Goal: Entertainment & Leisure: Consume media (video, audio)

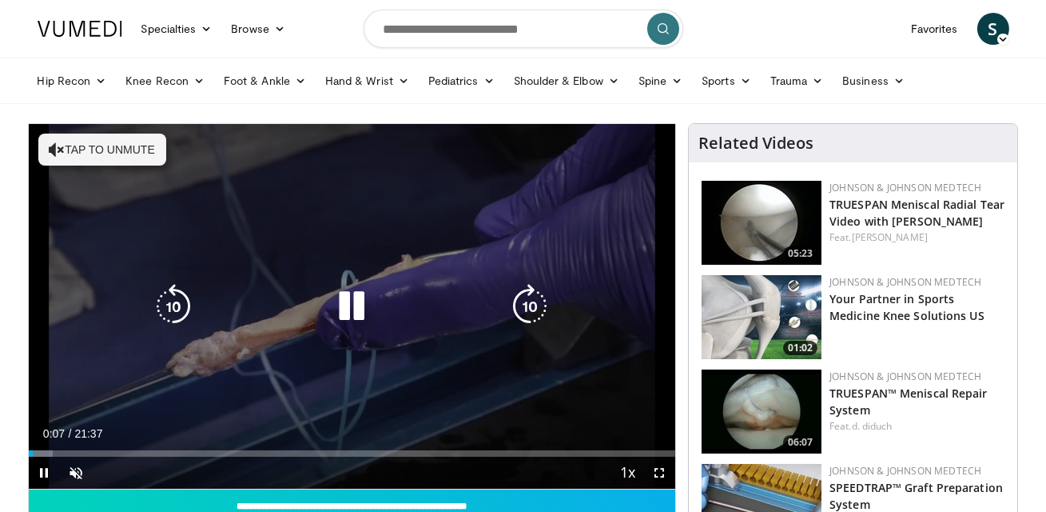
click at [128, 164] on button "Tap to unmute" at bounding box center [102, 149] width 128 height 32
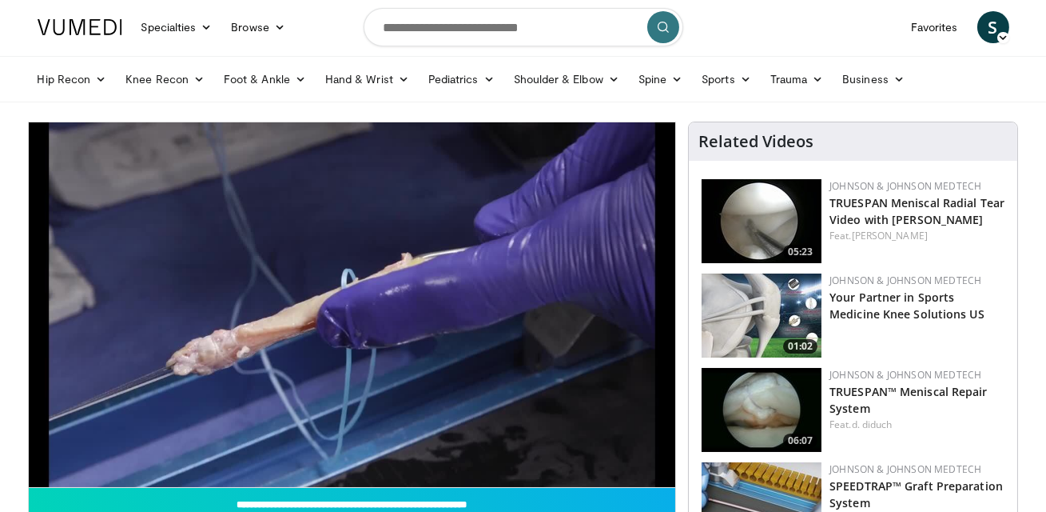
scroll to position [2, 0]
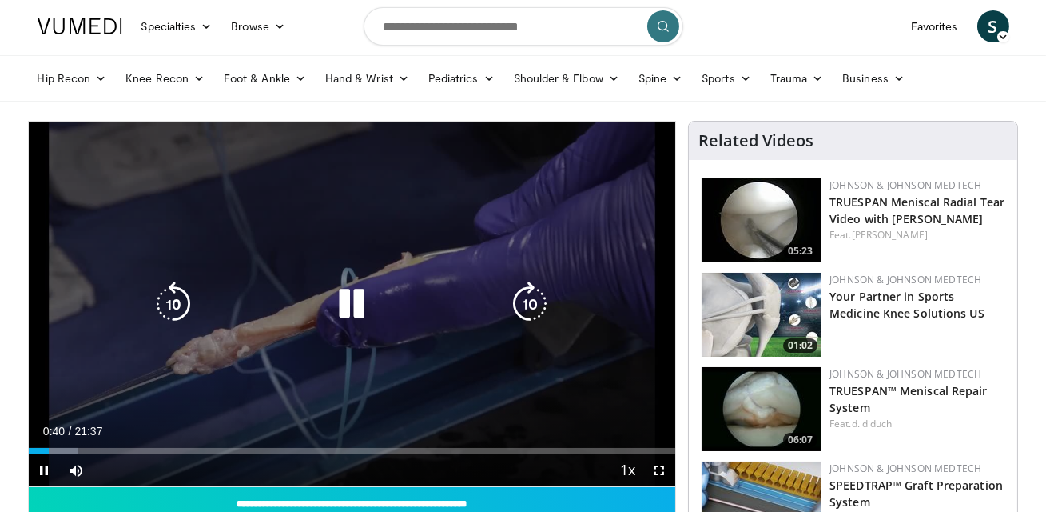
click at [372, 372] on div "10 seconds Tap to unmute" at bounding box center [352, 303] width 647 height 364
click at [531, 302] on icon "Video Player" at bounding box center [530, 303] width 45 height 45
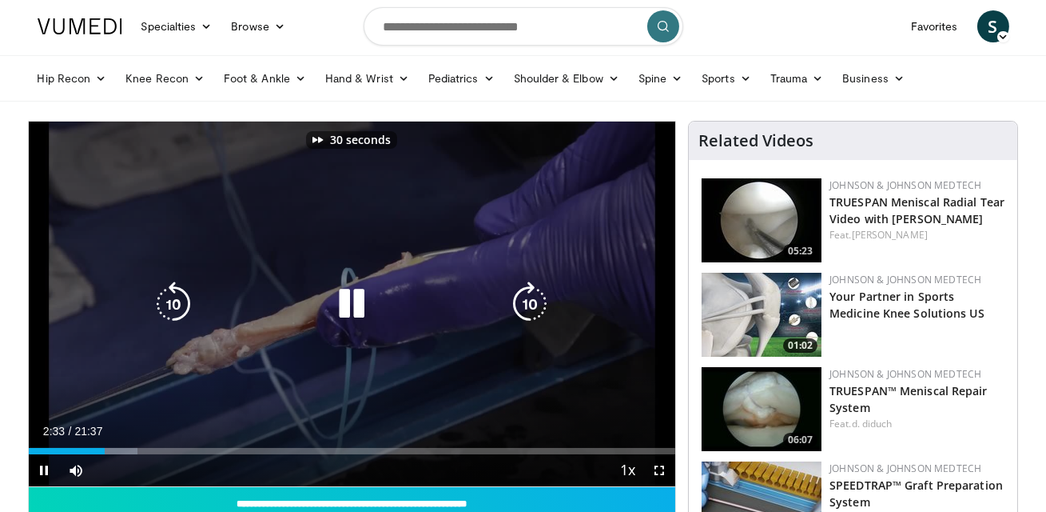
click at [531, 302] on icon "Video Player" at bounding box center [530, 303] width 45 height 45
click at [533, 302] on icon "Video Player" at bounding box center [530, 303] width 45 height 45
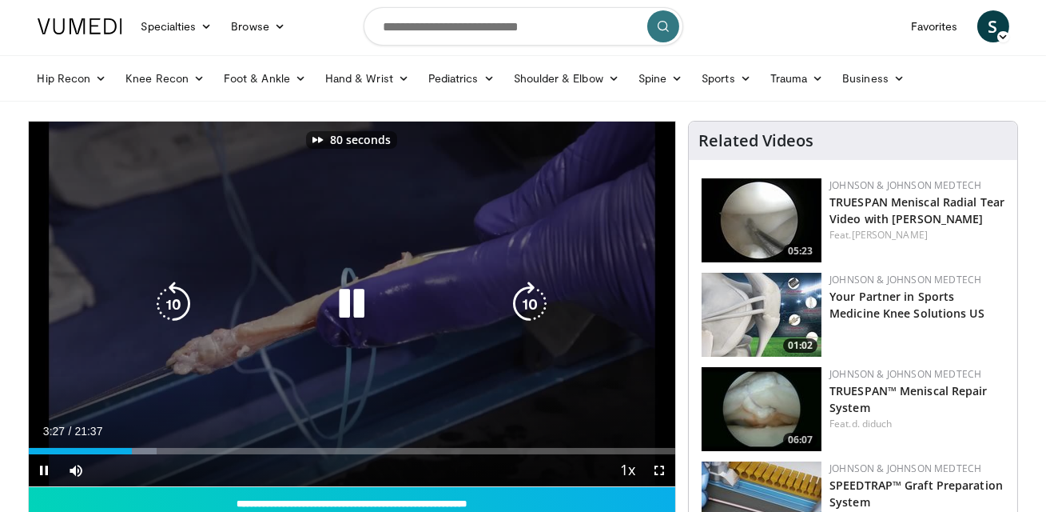
click at [533, 302] on icon "Video Player" at bounding box center [530, 303] width 45 height 45
drag, startPoint x: 549, startPoint y: 291, endPoint x: 541, endPoint y: 209, distance: 81.9
click at [541, 209] on div "90 seconds Tap to unmute" at bounding box center [352, 303] width 647 height 364
click at [527, 305] on icon "Video Player" at bounding box center [530, 303] width 45 height 45
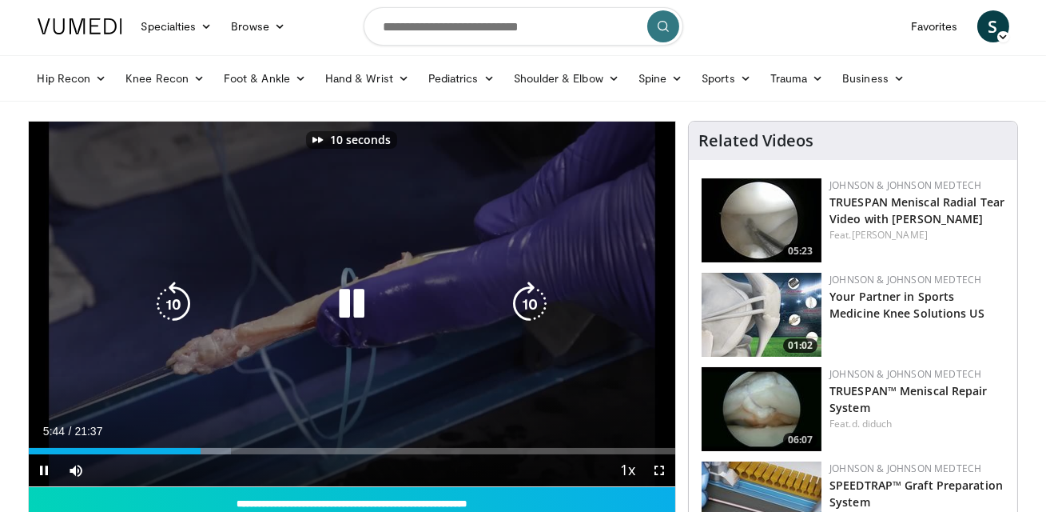
click at [527, 305] on icon "Video Player" at bounding box center [530, 303] width 45 height 45
click at [542, 299] on icon "Video Player" at bounding box center [530, 303] width 45 height 45
click at [532, 299] on icon "Video Player" at bounding box center [530, 303] width 45 height 45
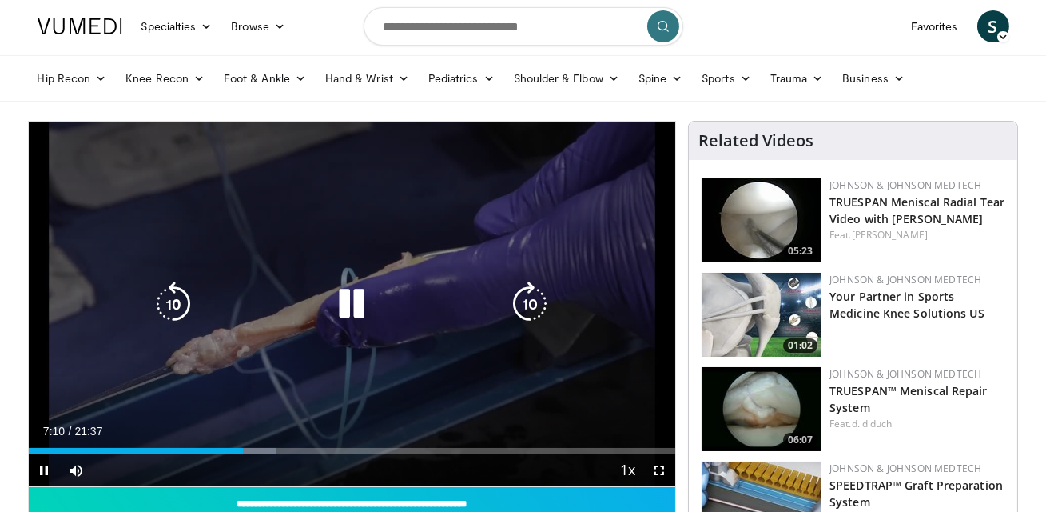
click at [536, 292] on icon "Video Player" at bounding box center [530, 303] width 45 height 45
click at [537, 301] on icon "Video Player" at bounding box center [530, 303] width 45 height 45
click at [538, 301] on icon "Video Player" at bounding box center [530, 303] width 45 height 45
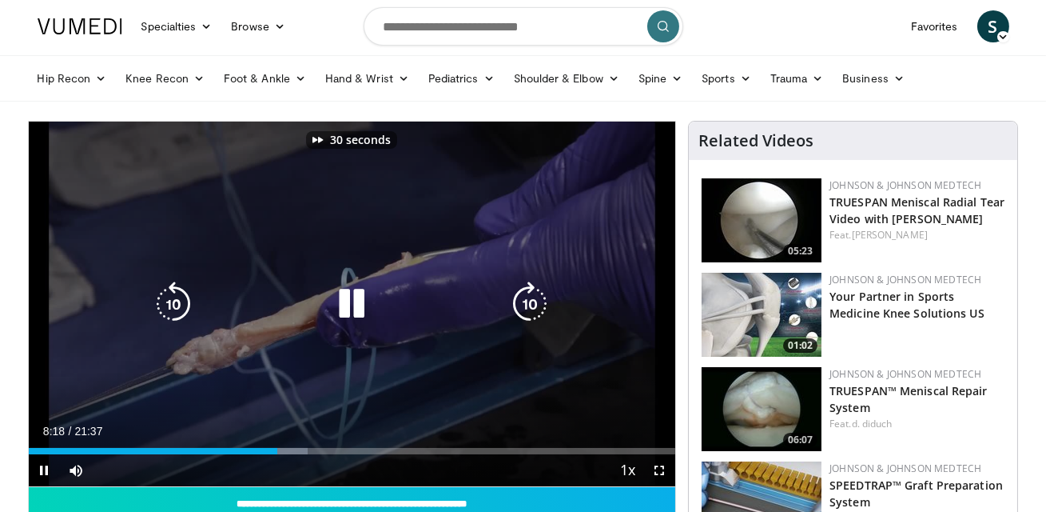
click at [535, 303] on icon "Video Player" at bounding box center [530, 303] width 45 height 45
drag, startPoint x: 534, startPoint y: 303, endPoint x: 566, endPoint y: 265, distance: 49.3
click at [566, 265] on div "50 seconds Tap to unmute" at bounding box center [352, 303] width 647 height 364
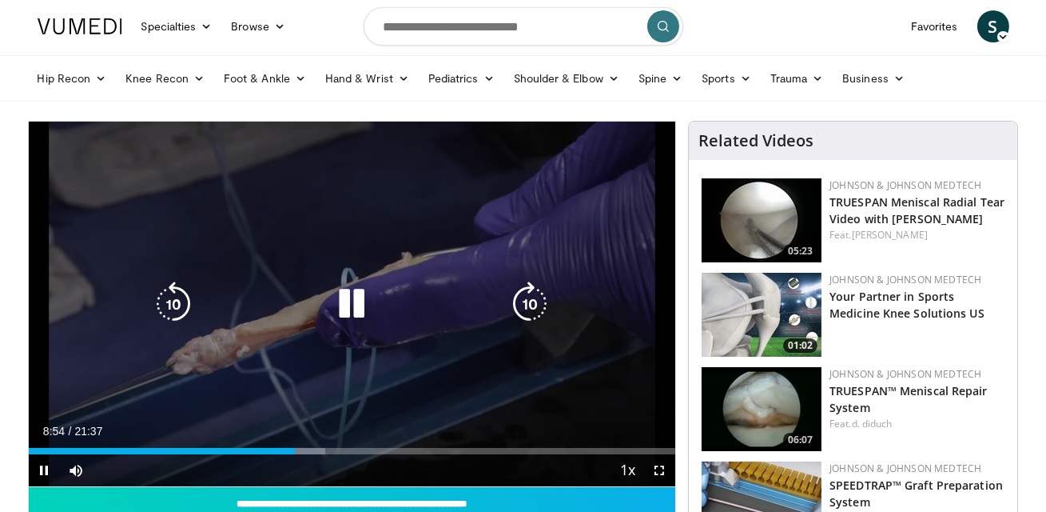
click at [531, 295] on icon "Video Player" at bounding box center [530, 303] width 45 height 45
drag, startPoint x: 530, startPoint y: 294, endPoint x: 556, endPoint y: 241, distance: 59.0
click at [556, 241] on div "20 seconds Tap to unmute" at bounding box center [352, 303] width 647 height 364
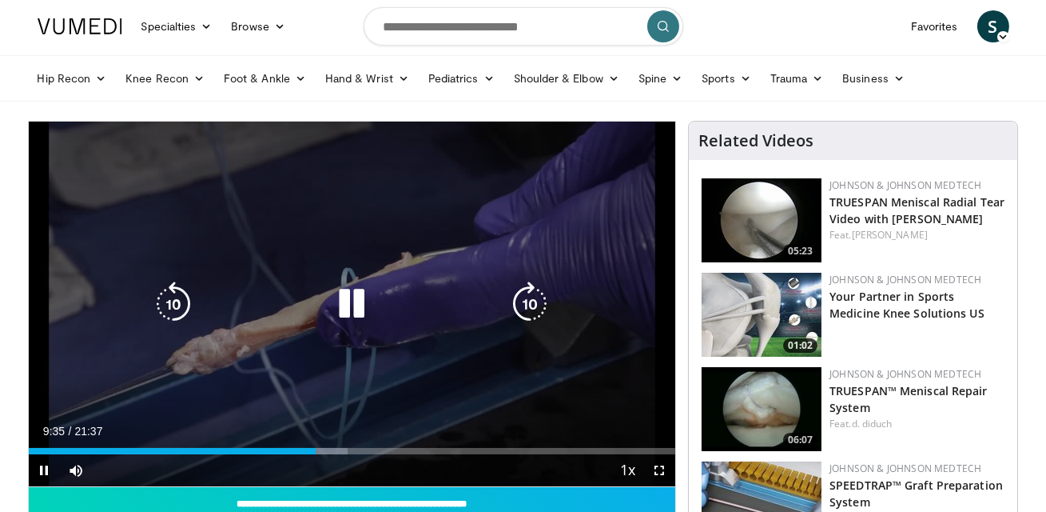
click at [523, 296] on icon "Video Player" at bounding box center [530, 303] width 45 height 45
click at [538, 296] on icon "Video Player" at bounding box center [530, 303] width 45 height 45
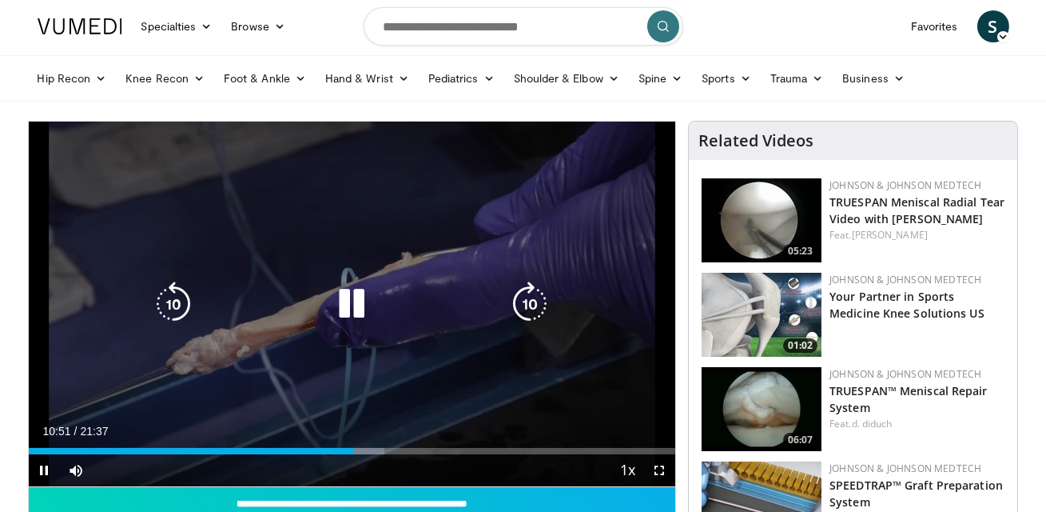
click at [543, 297] on icon "Video Player" at bounding box center [530, 303] width 45 height 45
click at [539, 298] on icon "Video Player" at bounding box center [530, 303] width 45 height 45
click at [526, 310] on icon "Video Player" at bounding box center [530, 303] width 45 height 45
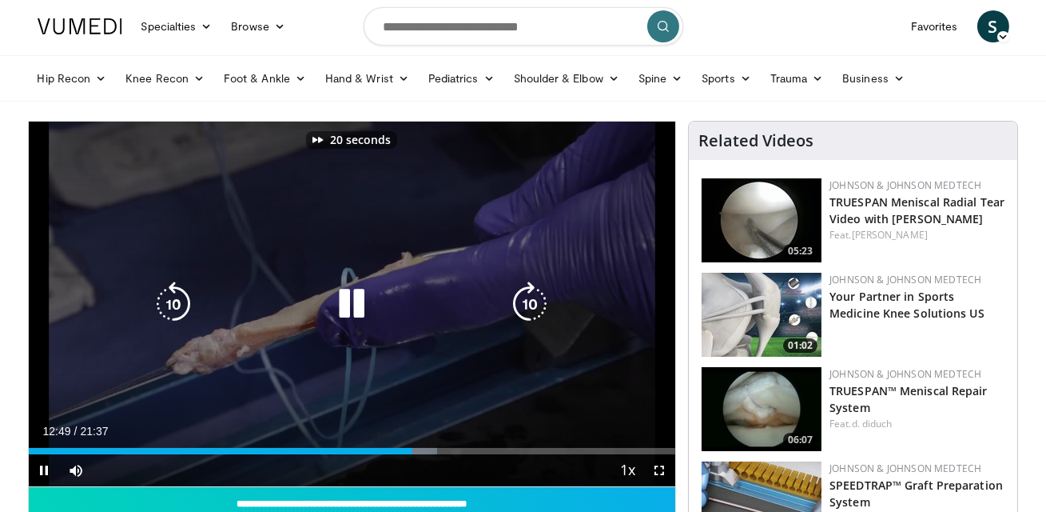
click at [526, 310] on icon "Video Player" at bounding box center [530, 303] width 45 height 45
click at [525, 310] on icon "Video Player" at bounding box center [530, 303] width 45 height 45
click at [535, 297] on icon "Video Player" at bounding box center [530, 303] width 45 height 45
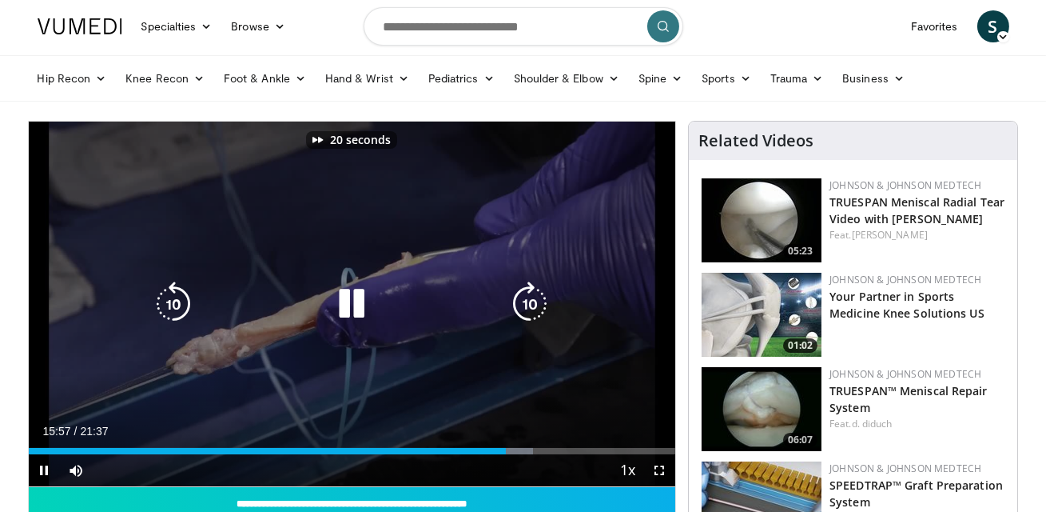
click at [535, 297] on icon "Video Player" at bounding box center [530, 303] width 45 height 45
click at [534, 297] on icon "Video Player" at bounding box center [530, 303] width 45 height 45
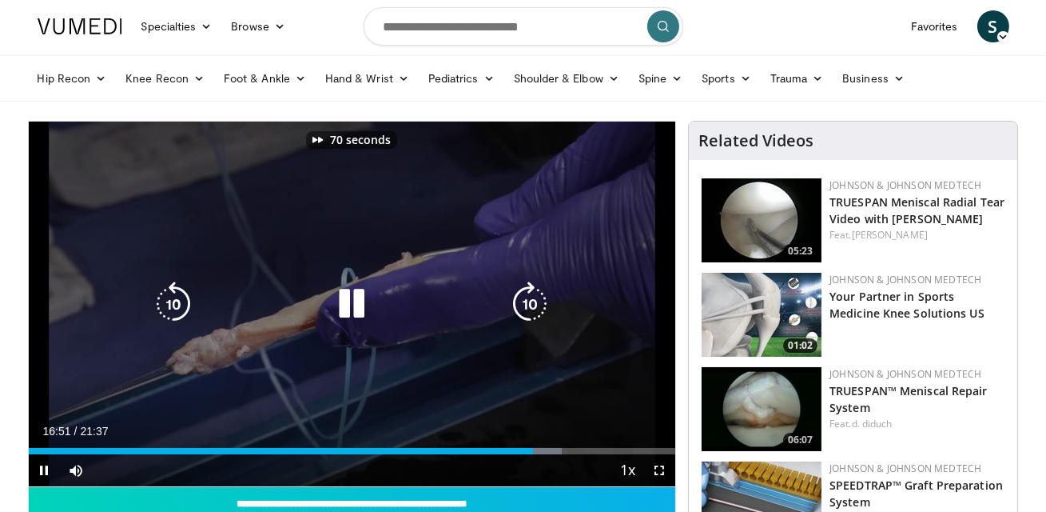
click at [534, 297] on icon "Video Player" at bounding box center [530, 303] width 45 height 45
click at [533, 297] on icon "Video Player" at bounding box center [530, 303] width 45 height 45
click at [530, 301] on icon "Video Player" at bounding box center [530, 303] width 45 height 45
click at [530, 301] on div "20 seconds Tap to unmute" at bounding box center [352, 303] width 647 height 364
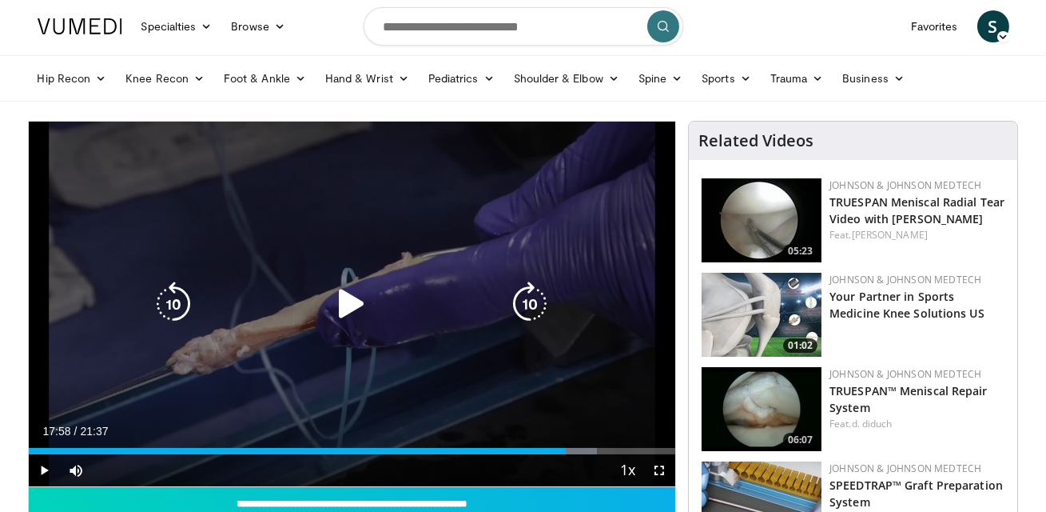
click at [531, 309] on icon "Video Player" at bounding box center [530, 303] width 45 height 45
click at [593, 341] on div "10 seconds Tap to unmute" at bounding box center [352, 303] width 647 height 364
click at [536, 303] on icon "Video Player" at bounding box center [530, 303] width 45 height 45
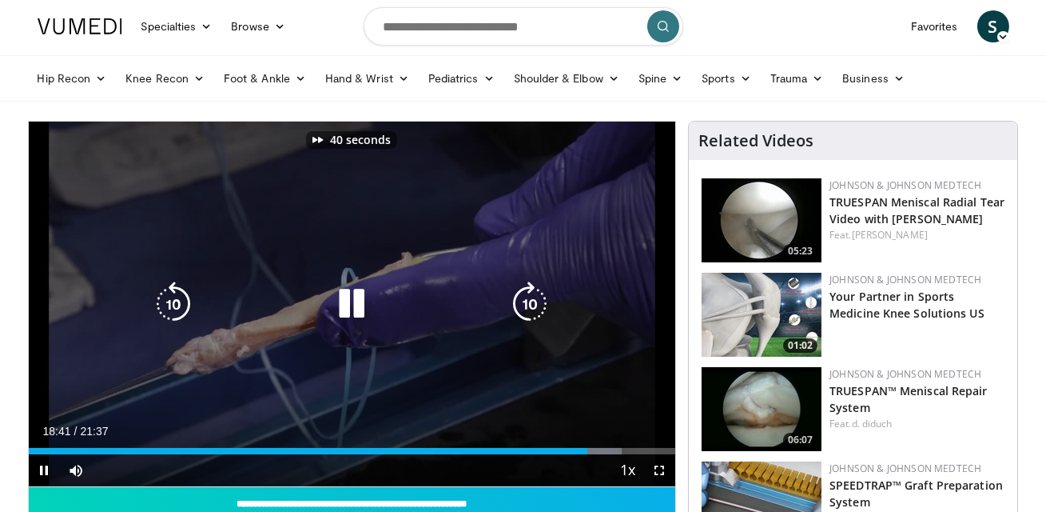
click at [536, 303] on icon "Video Player" at bounding box center [530, 303] width 45 height 45
